Goal: Check status: Check status

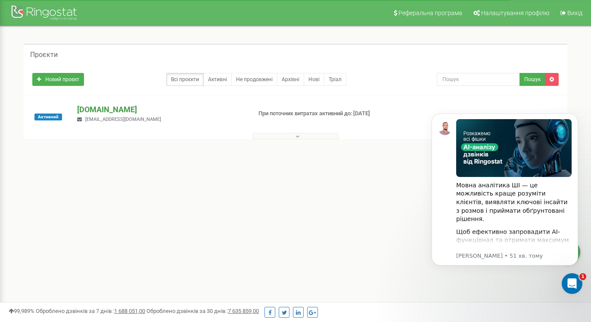
click at [91, 111] on p "[DOMAIN_NAME]" at bounding box center [160, 109] width 167 height 11
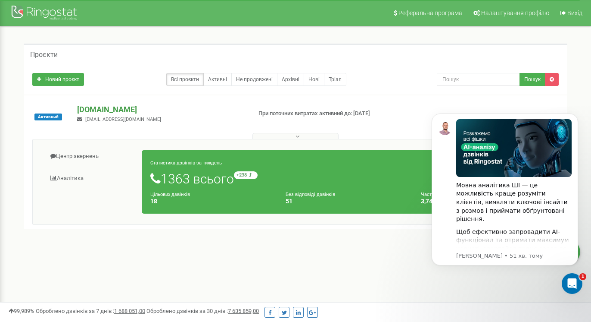
click at [104, 114] on p "[DOMAIN_NAME]" at bounding box center [160, 109] width 167 height 11
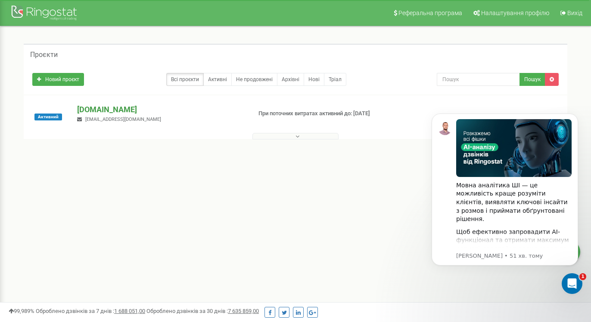
click at [114, 111] on p "[DOMAIN_NAME]" at bounding box center [160, 109] width 167 height 11
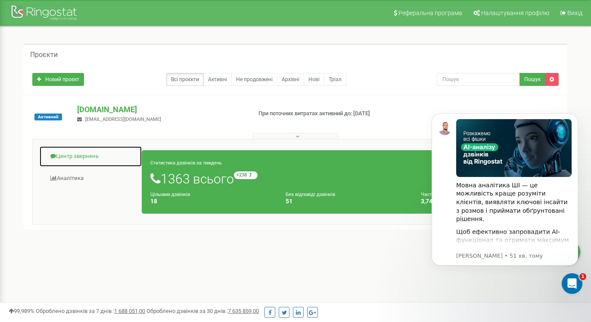
click at [84, 155] on link "Центр звернень" at bounding box center [90, 156] width 103 height 21
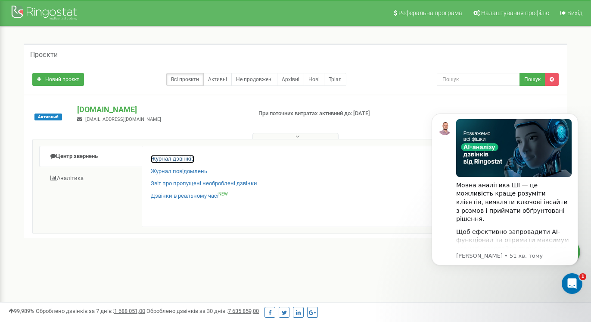
click at [180, 157] on link "Журнал дзвінків" at bounding box center [173, 159] width 44 height 8
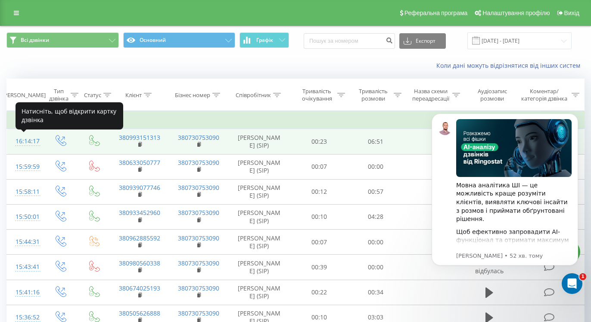
click at [34, 137] on div "16:14:17" at bounding box center [25, 141] width 19 height 17
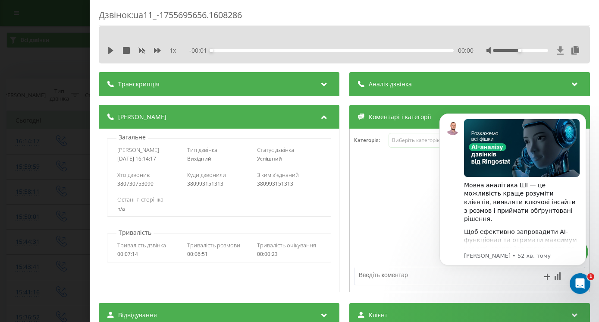
click at [557, 51] on icon at bounding box center [560, 50] width 6 height 8
